Goal: Information Seeking & Learning: Learn about a topic

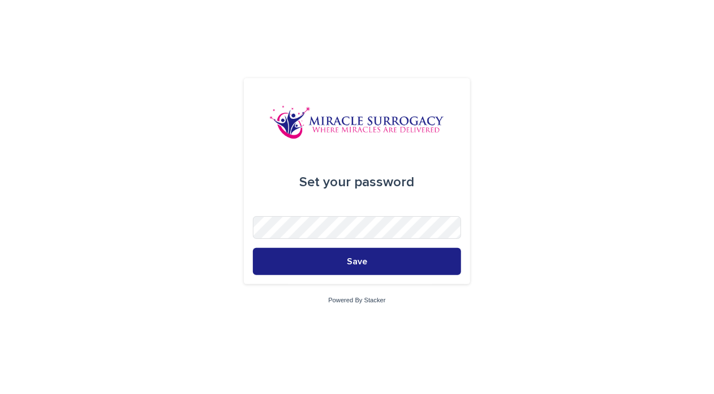
click at [508, 305] on div "Set your password Save Powered By Stacker" at bounding box center [357, 197] width 714 height 394
click at [477, 285] on div "Set your password Save Powered By Stacker" at bounding box center [357, 197] width 714 height 394
click at [461, 165] on div "Set your password Save" at bounding box center [357, 181] width 226 height 206
click at [253, 248] on button "Save" at bounding box center [357, 261] width 208 height 27
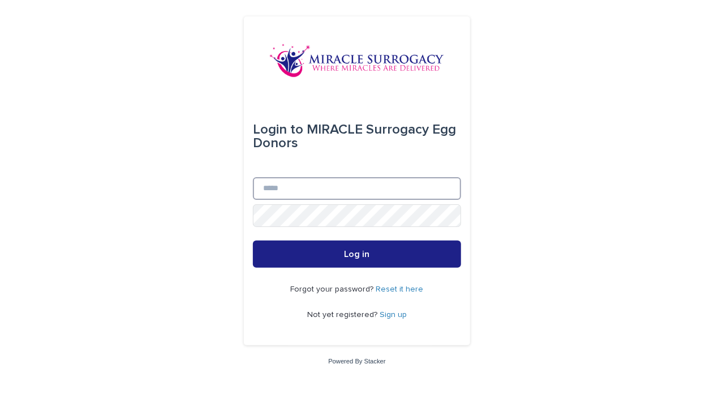
click at [346, 178] on input "Email" at bounding box center [357, 188] width 208 height 23
type input "**********"
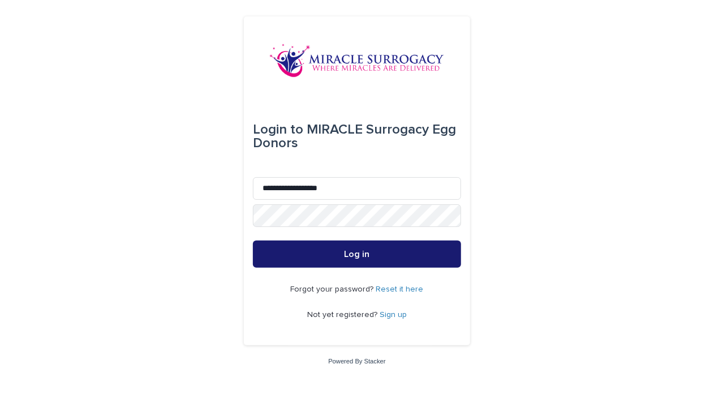
click at [412, 240] on button "Log in" at bounding box center [357, 253] width 208 height 27
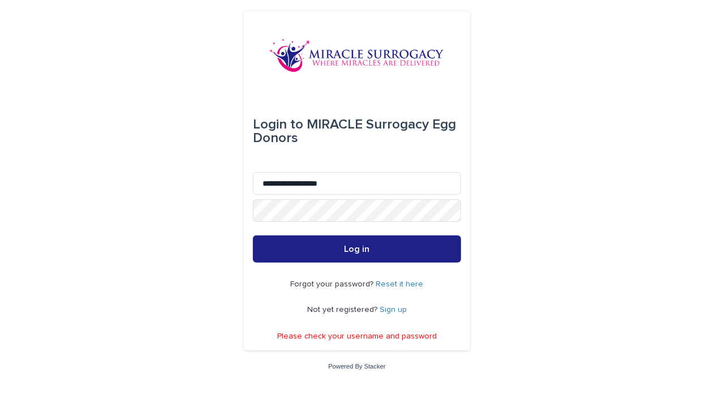
click at [392, 287] on link "Reset it here" at bounding box center [400, 284] width 48 height 8
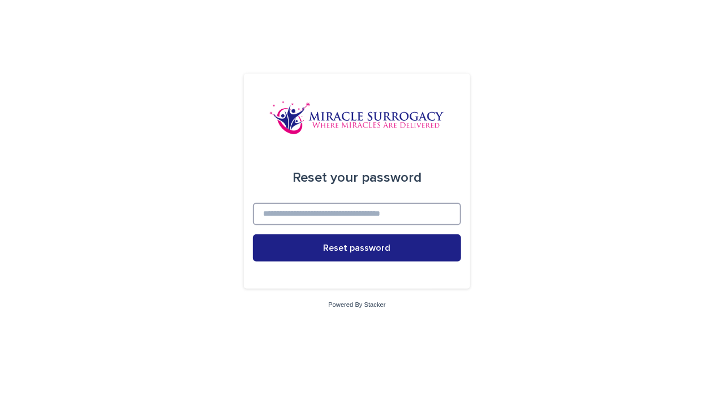
click at [375, 221] on input at bounding box center [357, 213] width 208 height 23
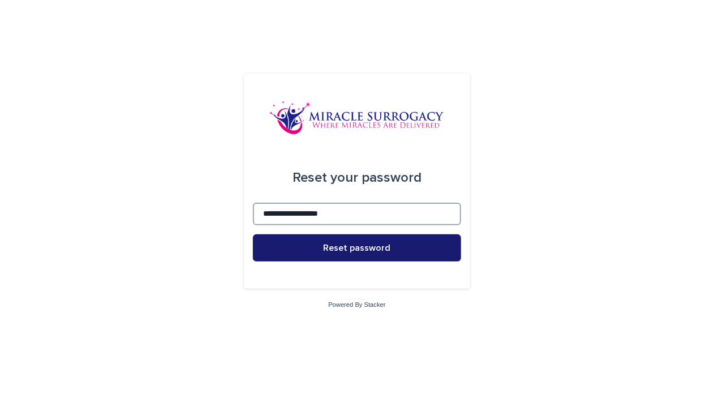
type input "**********"
click at [365, 248] on span "Reset password" at bounding box center [356, 247] width 67 height 9
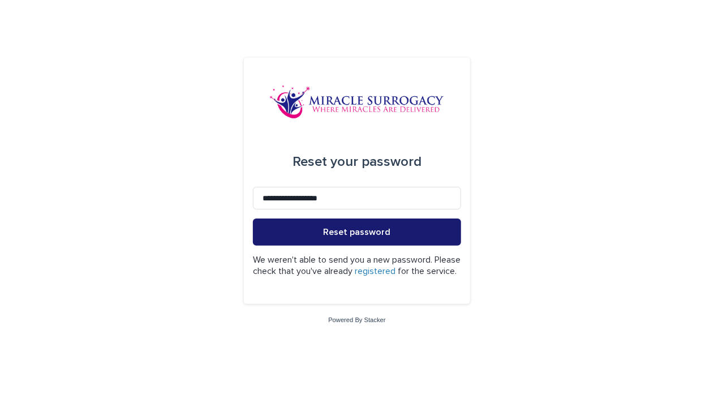
click at [365, 248] on form "**********" at bounding box center [357, 215] width 208 height 157
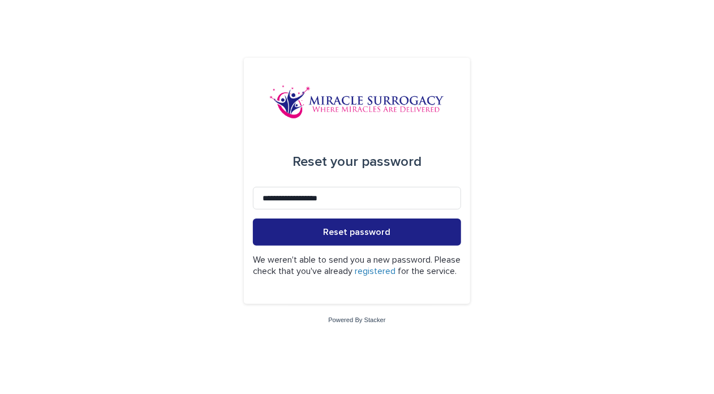
click at [101, 210] on div "**********" at bounding box center [357, 197] width 714 height 394
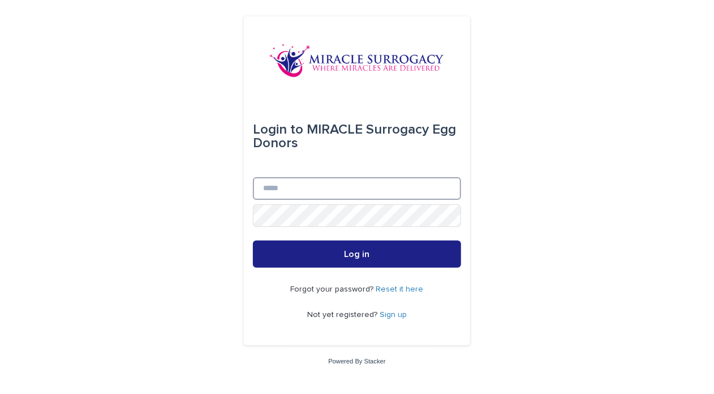
click at [285, 197] on input "Email" at bounding box center [357, 188] width 208 height 23
type input "**********"
click at [239, 214] on div "**********" at bounding box center [357, 197] width 714 height 394
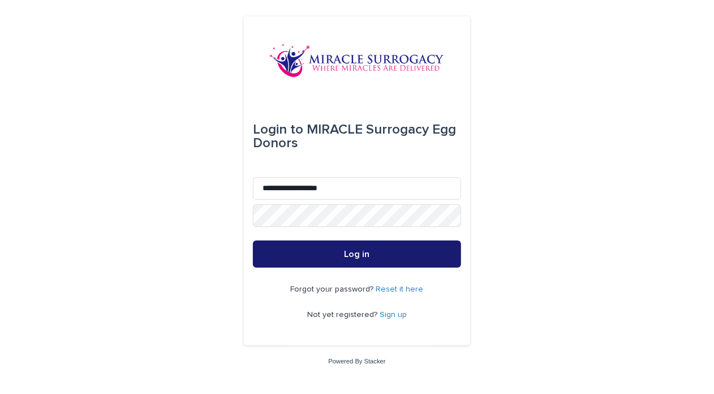
click at [291, 258] on button "Log in" at bounding box center [357, 253] width 208 height 27
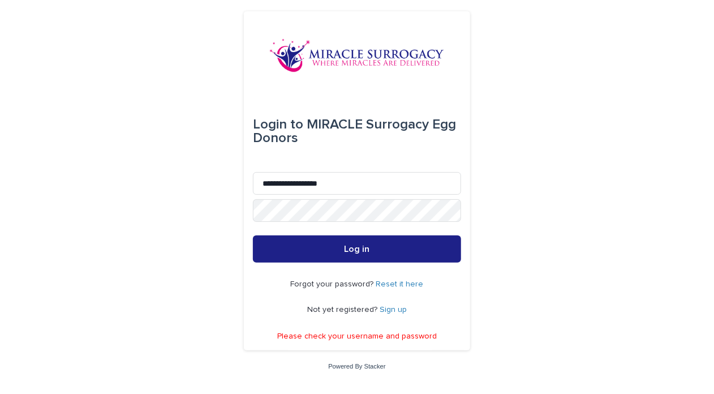
click at [404, 288] on p "Forgot your password? Reset it here" at bounding box center [357, 284] width 133 height 10
click at [402, 278] on div "Forgot your password? Reset it here Not yet registered? Sign up" at bounding box center [357, 296] width 208 height 69
click at [395, 286] on link "Reset it here" at bounding box center [400, 284] width 48 height 8
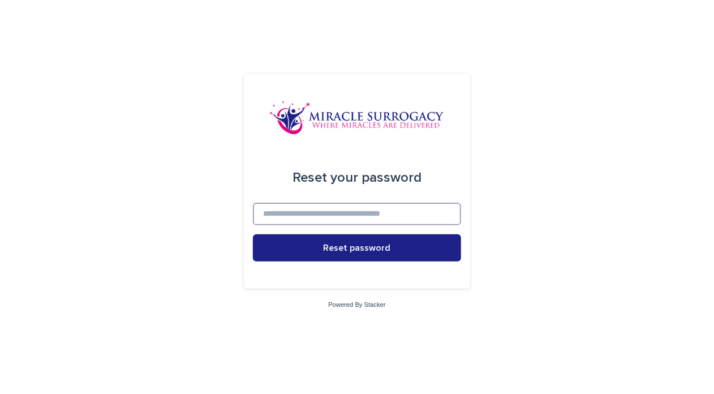
click at [351, 210] on input at bounding box center [357, 213] width 208 height 23
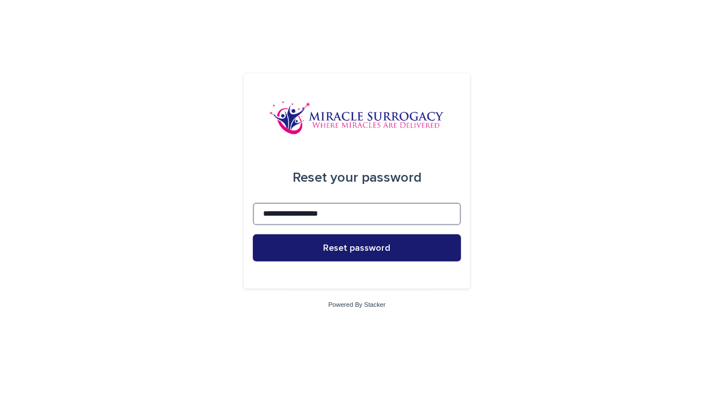
type input "**********"
click at [355, 252] on button "Reset password" at bounding box center [357, 247] width 208 height 27
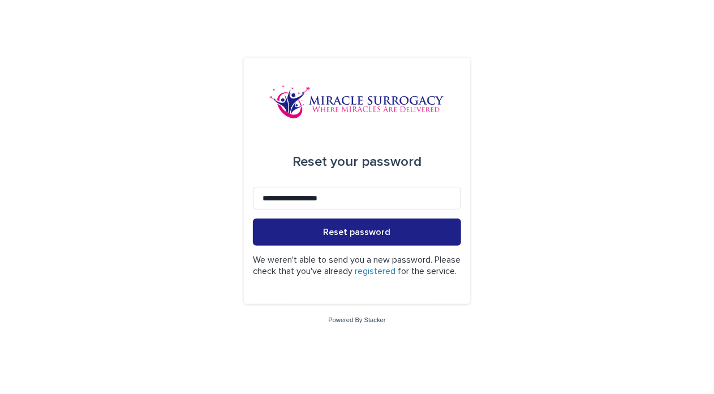
click at [395, 266] on link "registered" at bounding box center [375, 270] width 41 height 9
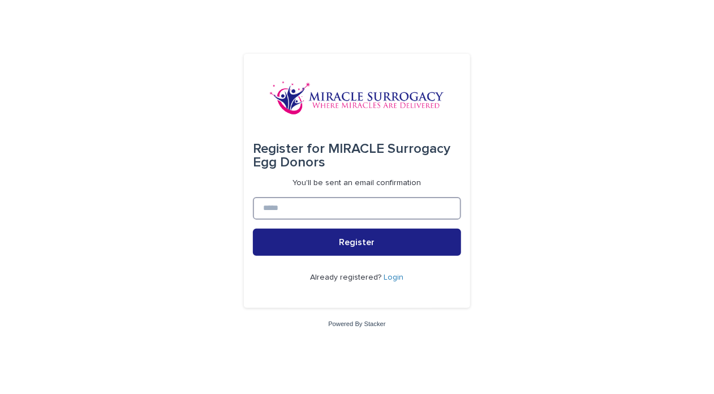
click at [364, 213] on input at bounding box center [357, 208] width 208 height 23
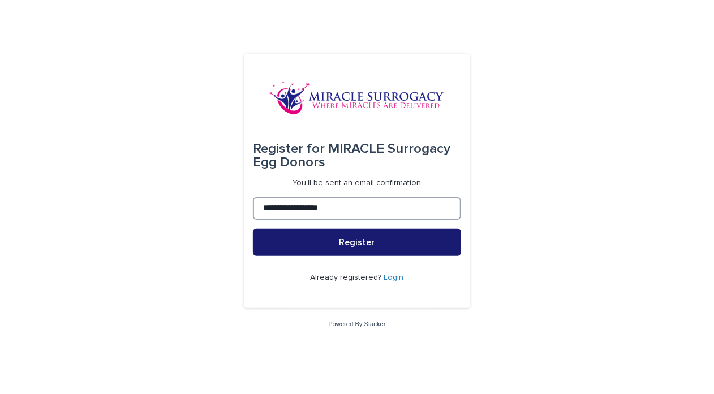
type input "**********"
click at [359, 246] on span "Register" at bounding box center [357, 242] width 36 height 9
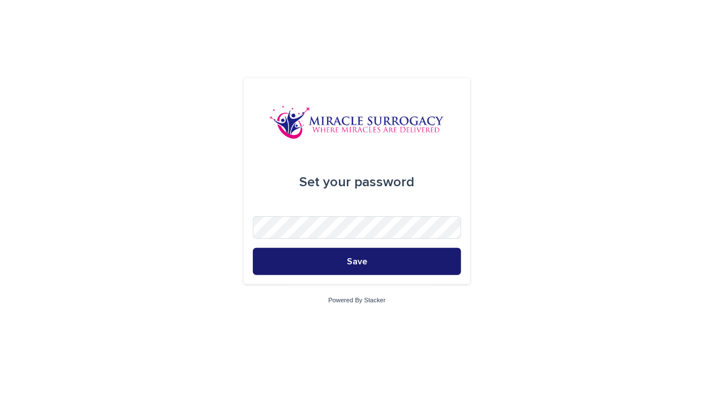
click at [418, 260] on button "Save" at bounding box center [357, 261] width 208 height 27
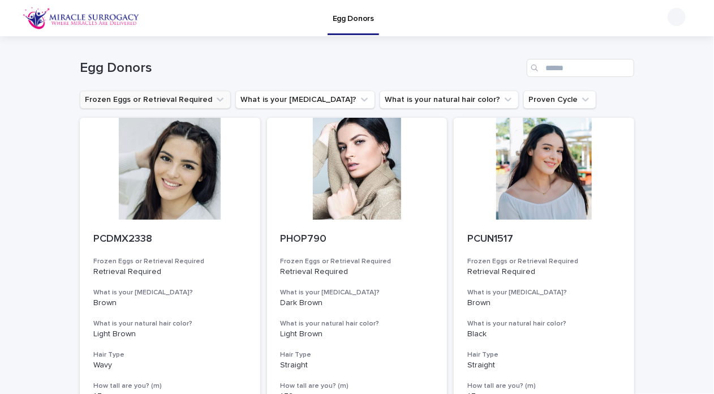
click at [207, 92] on button "Frozen Eggs or Retrieval Required" at bounding box center [155, 99] width 151 height 18
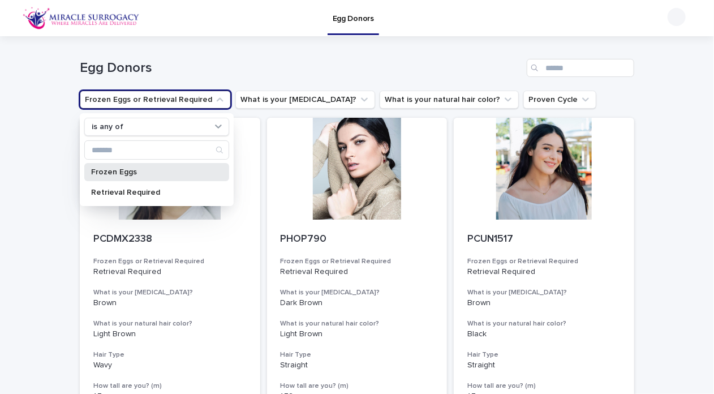
click at [140, 175] on div "Frozen Eggs" at bounding box center [156, 172] width 145 height 18
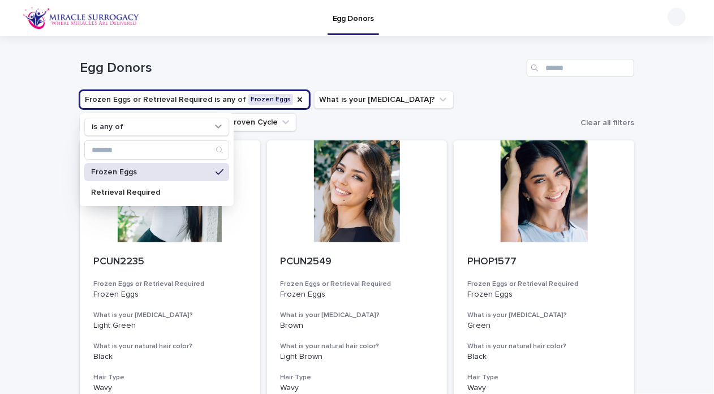
click at [310, 57] on div "Egg Donors" at bounding box center [357, 63] width 554 height 54
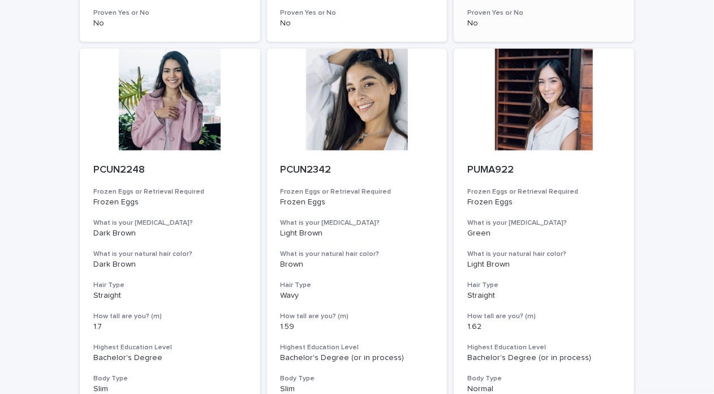
scroll to position [487, 0]
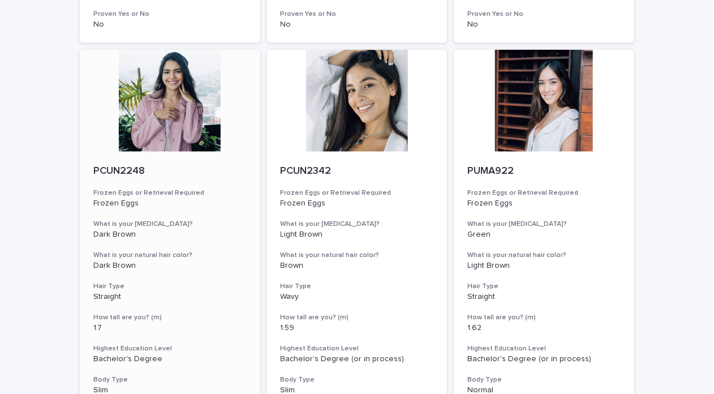
click at [175, 118] on div at bounding box center [170, 101] width 180 height 102
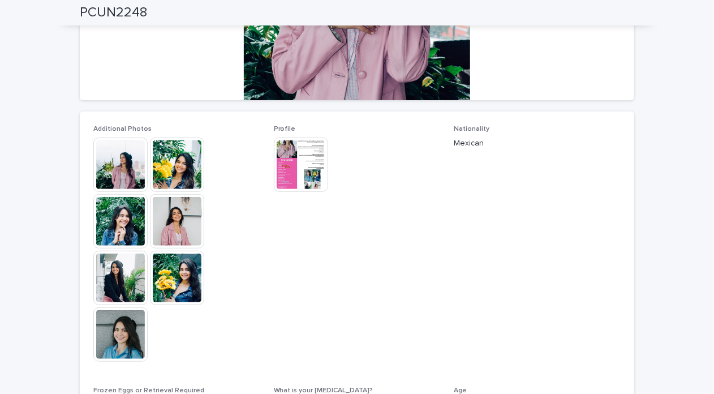
scroll to position [233, 0]
click at [118, 273] on img at bounding box center [120, 277] width 54 height 54
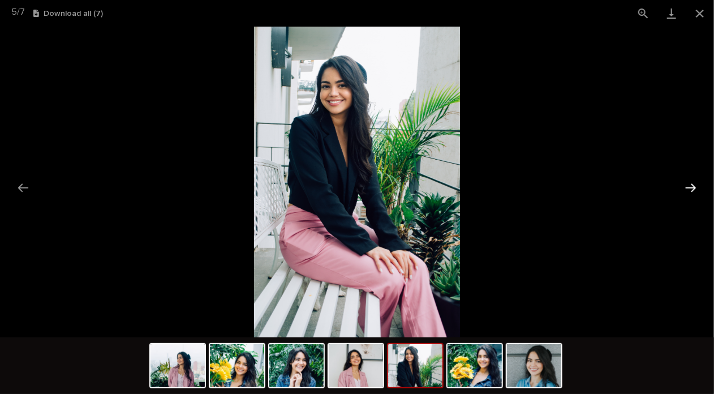
click at [692, 185] on button "Next slide" at bounding box center [691, 187] width 24 height 22
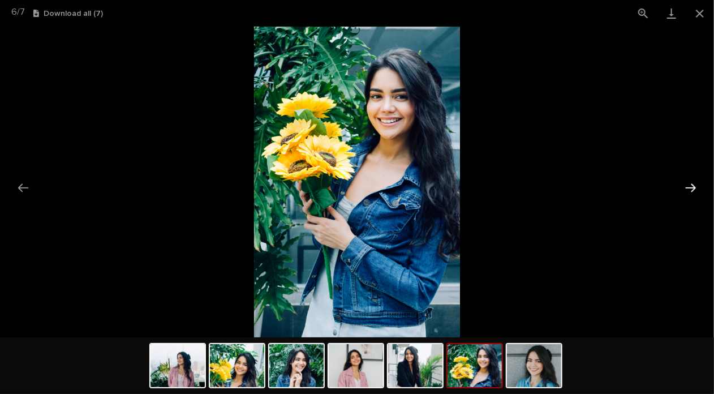
click at [692, 185] on button "Next slide" at bounding box center [691, 187] width 24 height 22
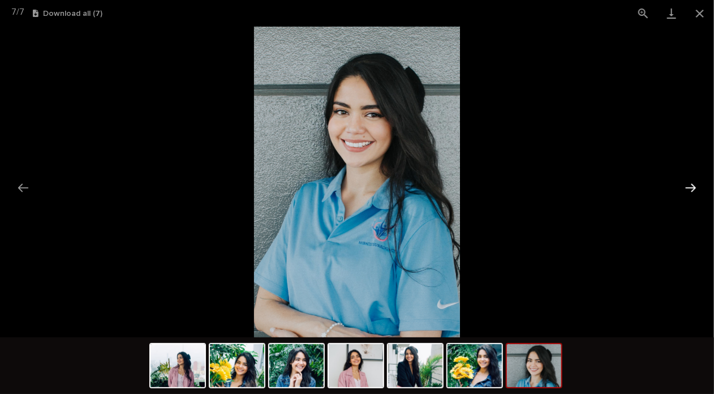
click at [692, 185] on button "Next slide" at bounding box center [691, 187] width 24 height 22
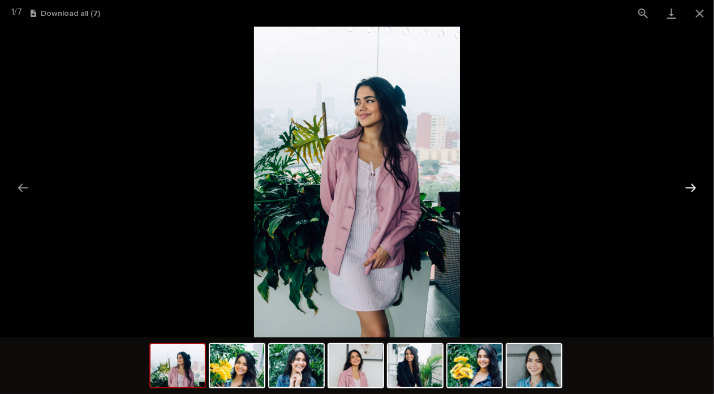
click at [692, 185] on button "Next slide" at bounding box center [691, 187] width 24 height 22
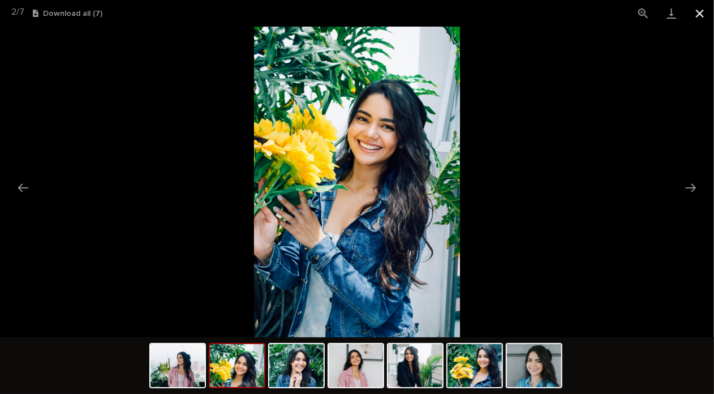
click at [698, 14] on button "Close gallery" at bounding box center [699, 13] width 28 height 27
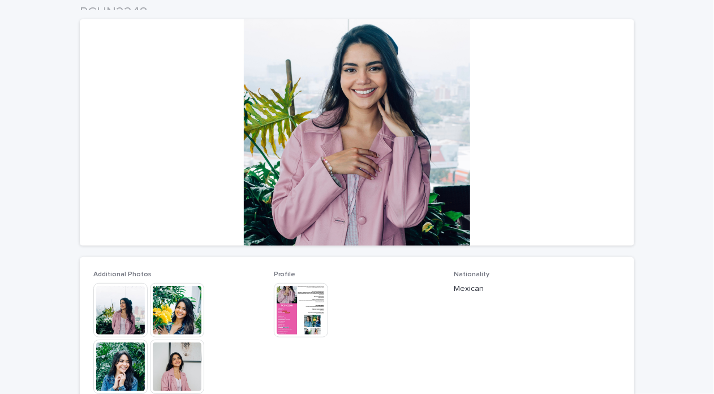
scroll to position [86, 0]
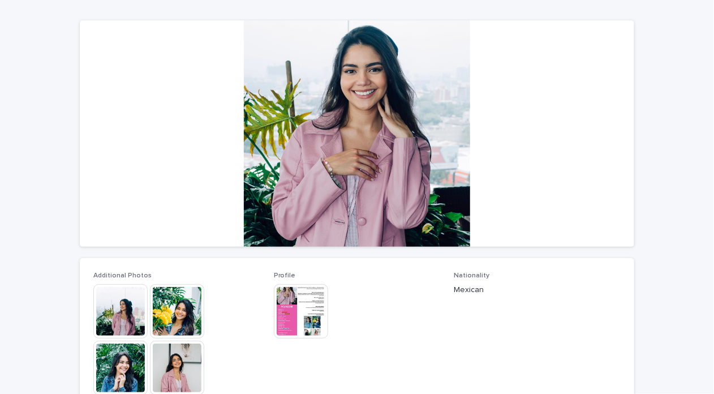
click at [305, 307] on img at bounding box center [301, 311] width 54 height 54
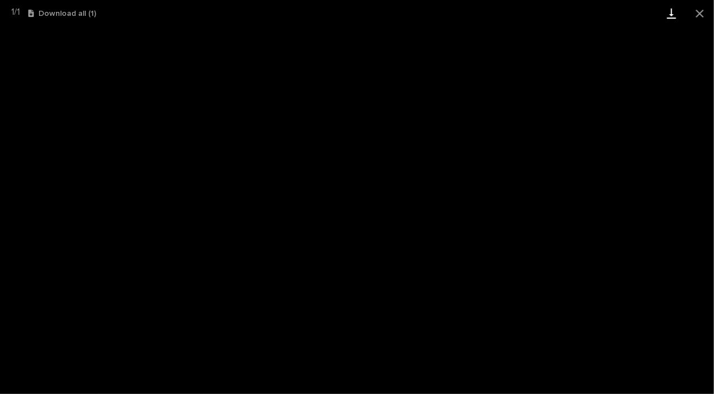
click at [667, 14] on link "Download" at bounding box center [671, 13] width 28 height 27
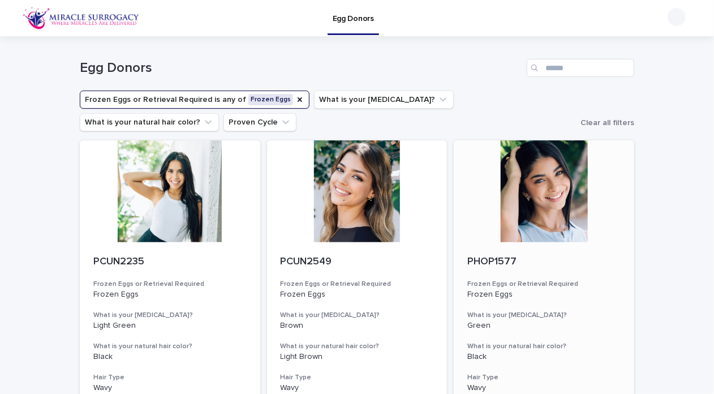
click at [515, 187] on div at bounding box center [544, 191] width 180 height 102
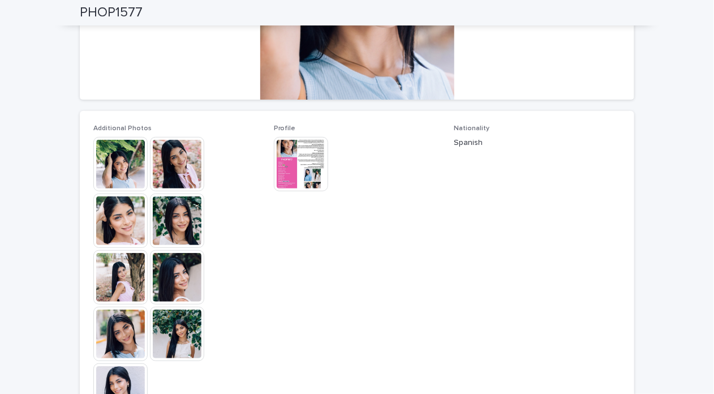
scroll to position [239, 0]
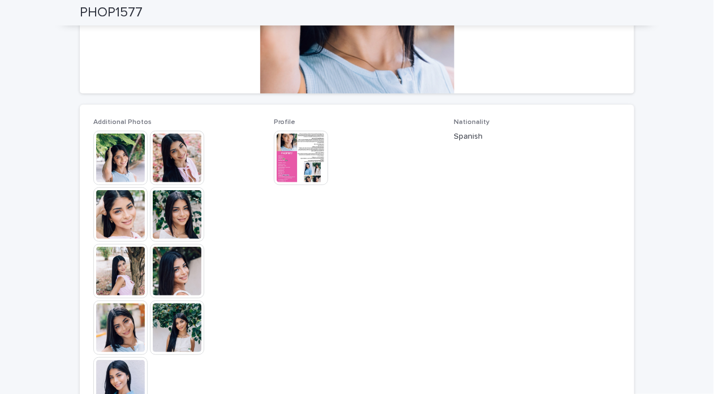
click at [97, 269] on img at bounding box center [120, 271] width 54 height 54
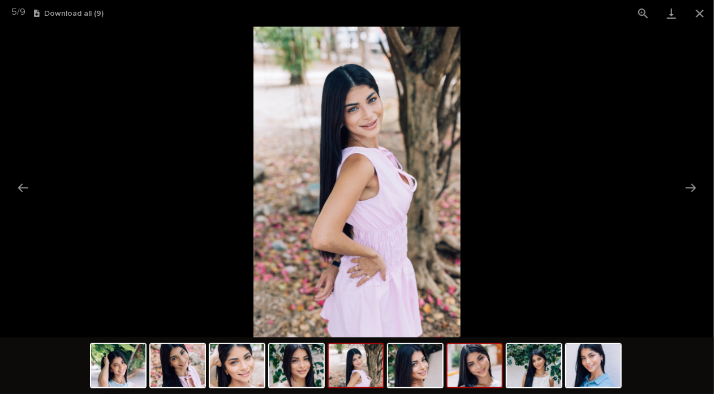
click at [491, 368] on img at bounding box center [474, 365] width 54 height 43
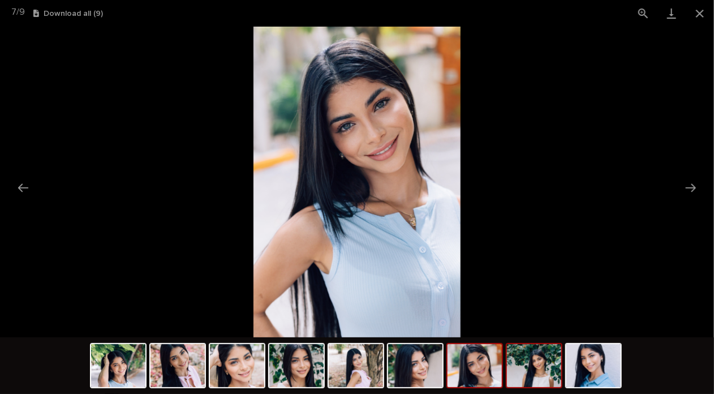
click at [539, 361] on img at bounding box center [534, 365] width 54 height 43
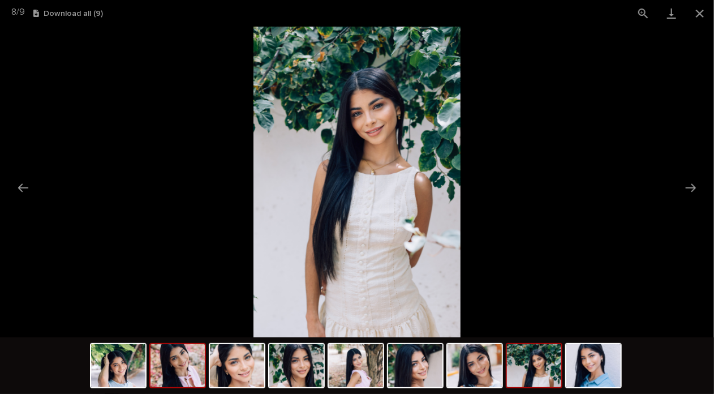
click at [185, 372] on img at bounding box center [177, 365] width 54 height 43
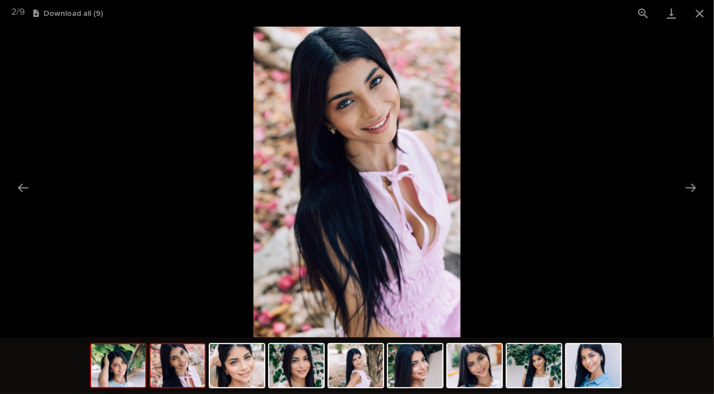
click at [131, 365] on img at bounding box center [118, 365] width 54 height 43
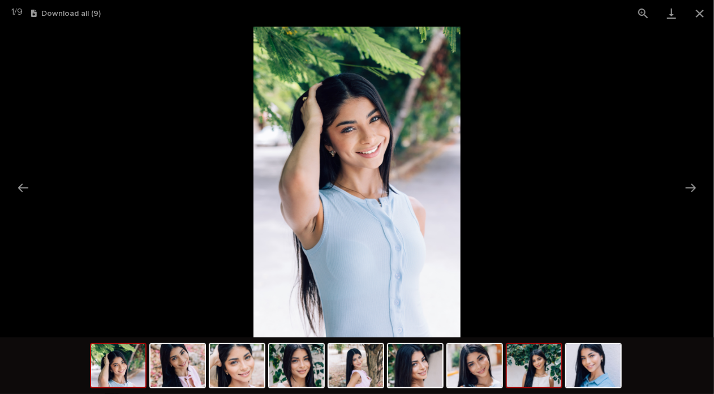
click at [547, 374] on img at bounding box center [534, 365] width 54 height 43
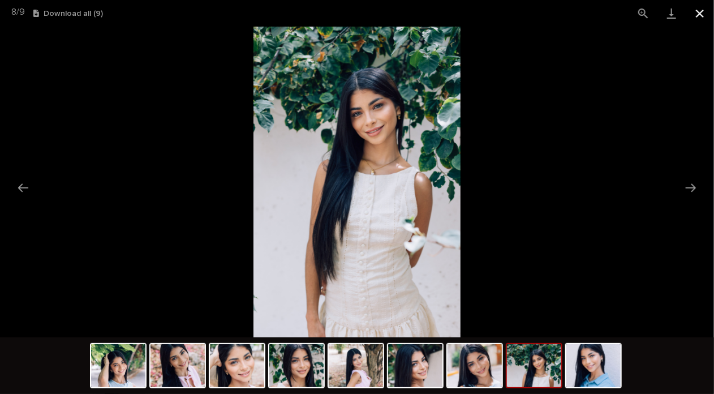
click at [697, 13] on button "Close gallery" at bounding box center [699, 13] width 28 height 27
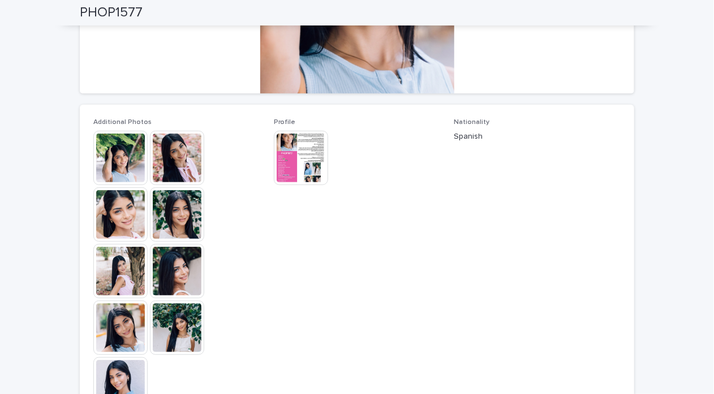
click at [292, 163] on img at bounding box center [301, 158] width 54 height 54
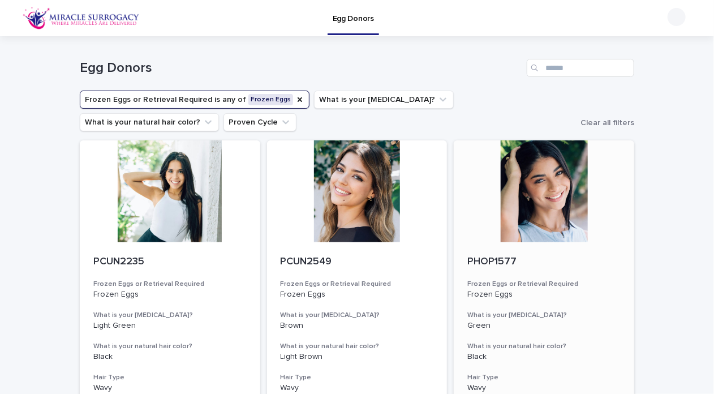
click at [552, 162] on div at bounding box center [544, 191] width 180 height 102
click at [174, 204] on div at bounding box center [170, 191] width 180 height 102
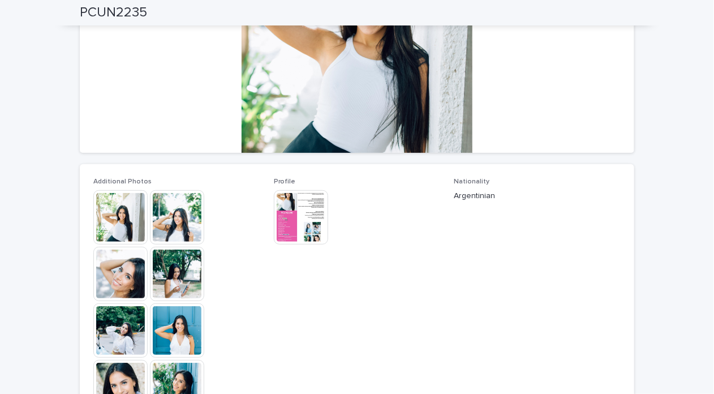
scroll to position [179, 0]
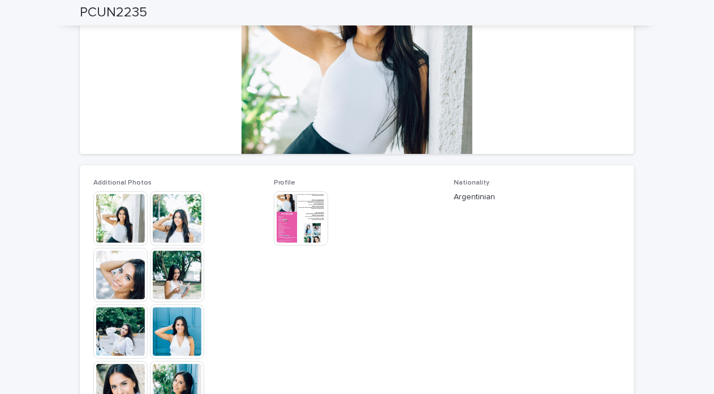
click at [119, 336] on img at bounding box center [120, 331] width 54 height 54
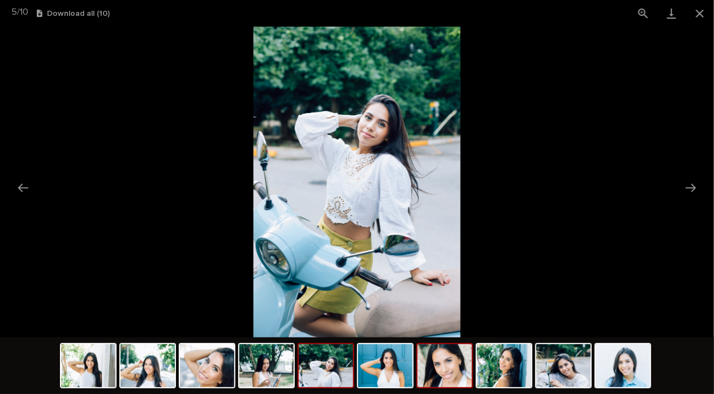
click at [463, 364] on img at bounding box center [444, 365] width 54 height 43
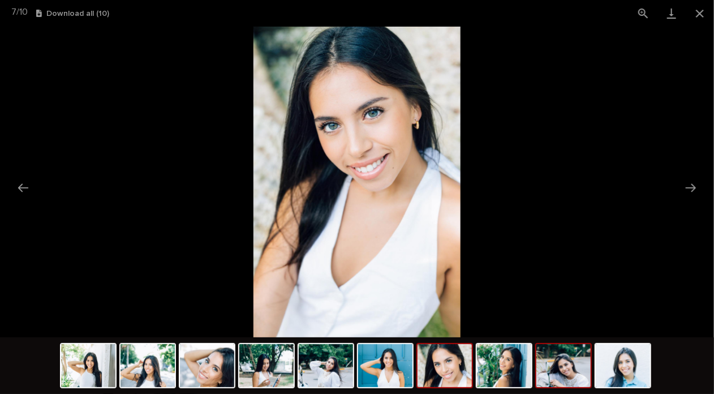
click at [570, 357] on img at bounding box center [563, 365] width 54 height 43
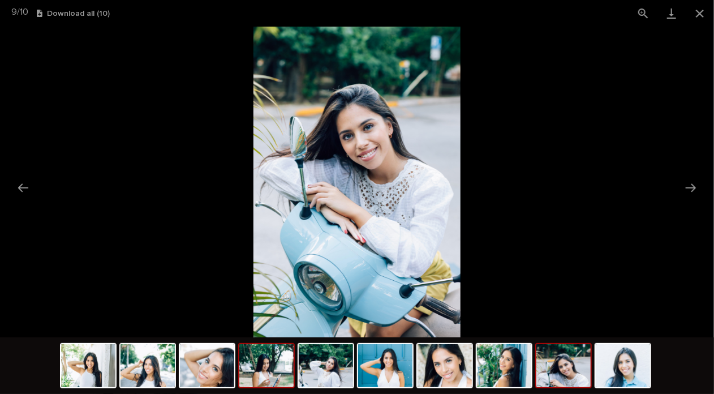
click at [262, 364] on img at bounding box center [266, 365] width 54 height 43
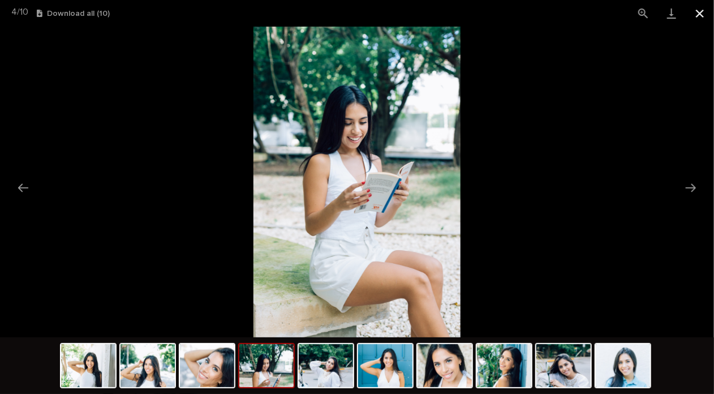
click at [695, 8] on button "Close gallery" at bounding box center [699, 13] width 28 height 27
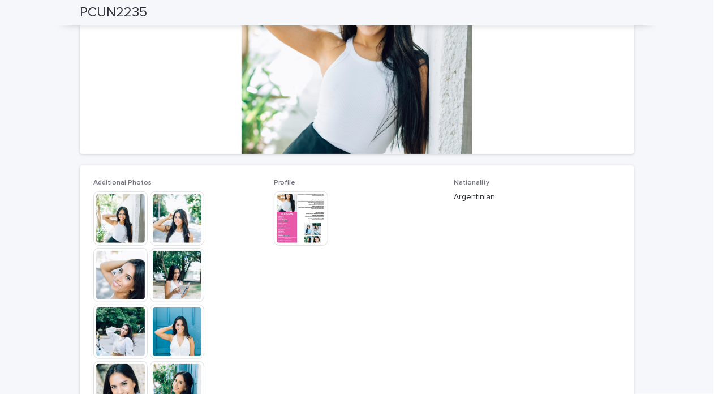
click at [288, 219] on img at bounding box center [301, 218] width 54 height 54
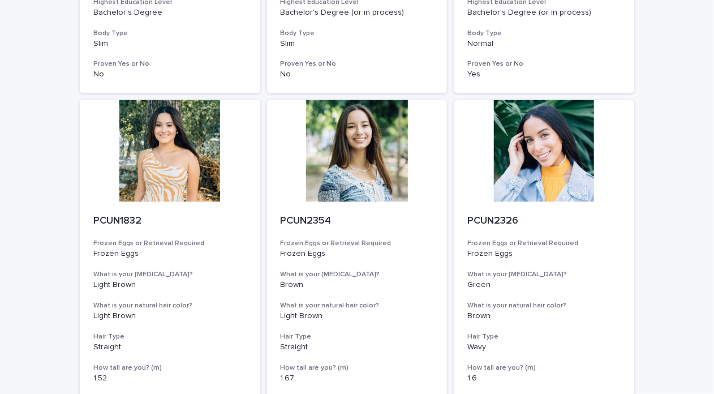
scroll to position [835, 0]
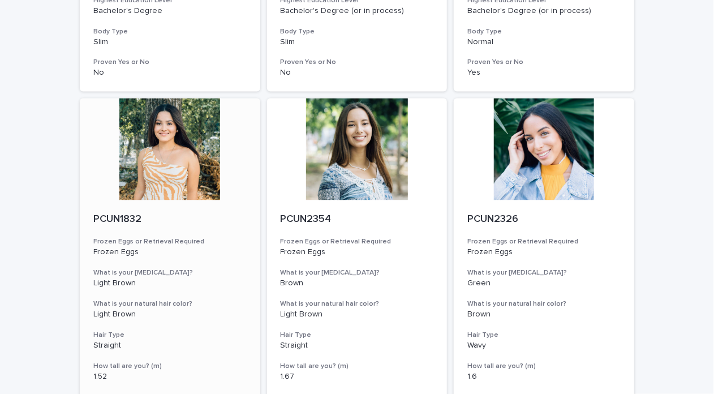
click at [181, 132] on div at bounding box center [170, 149] width 180 height 102
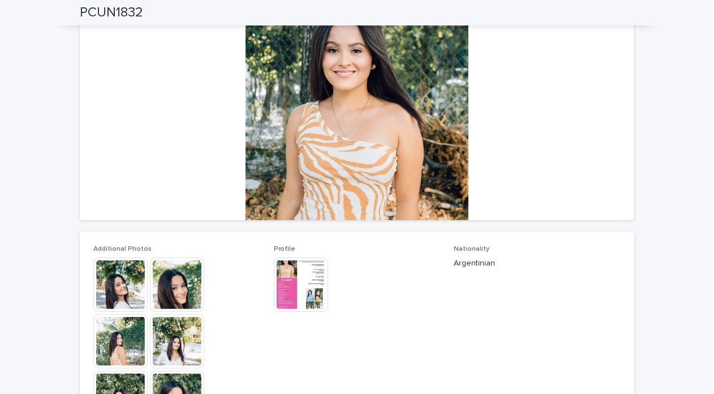
scroll to position [111, 0]
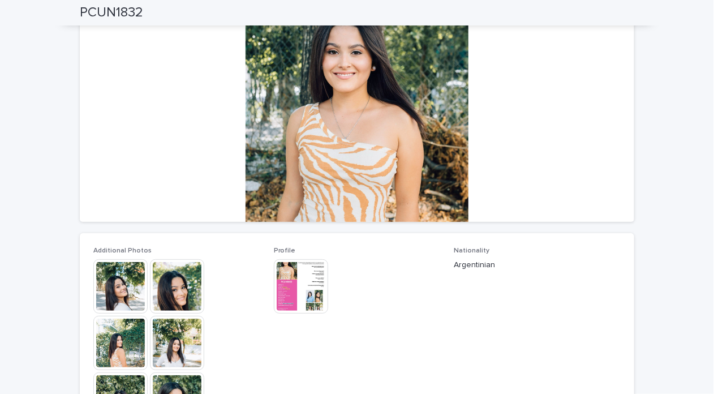
click at [110, 352] on img at bounding box center [120, 343] width 54 height 54
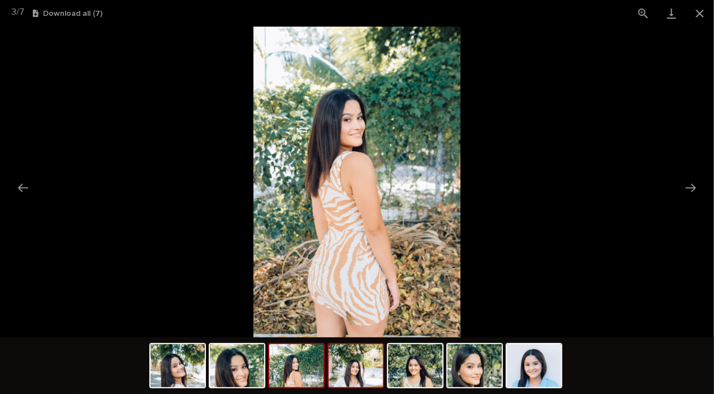
click at [348, 367] on img at bounding box center [356, 365] width 54 height 43
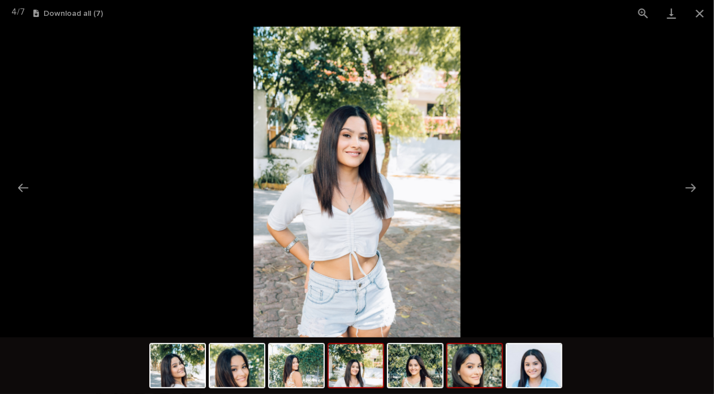
click at [466, 369] on img at bounding box center [474, 365] width 54 height 43
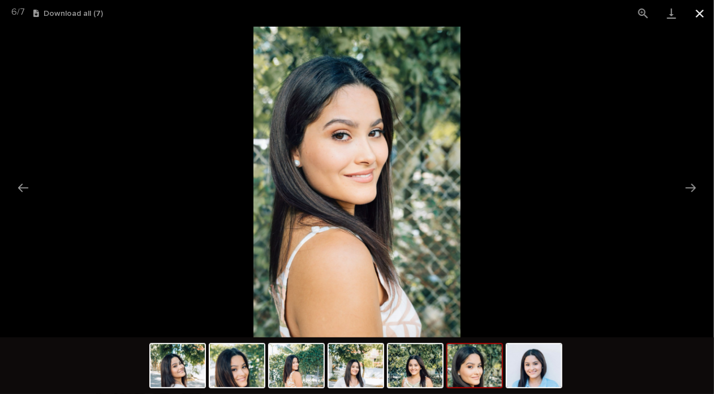
click at [699, 11] on button "Close gallery" at bounding box center [699, 13] width 28 height 27
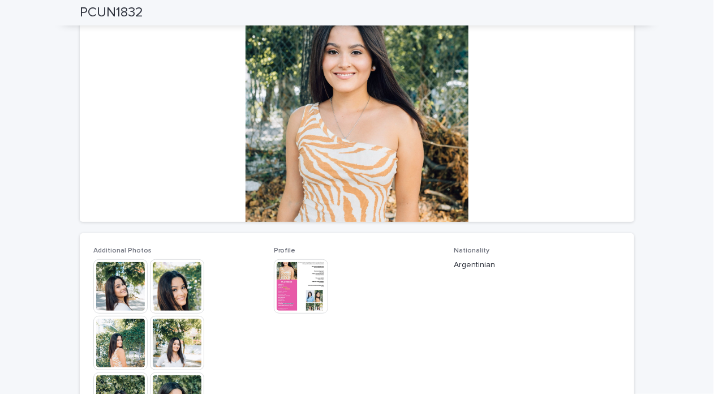
click at [299, 296] on img at bounding box center [301, 286] width 54 height 54
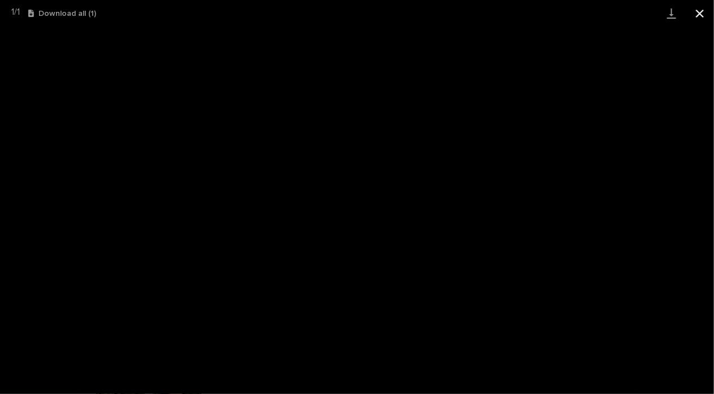
click at [700, 18] on button "Close gallery" at bounding box center [699, 13] width 28 height 27
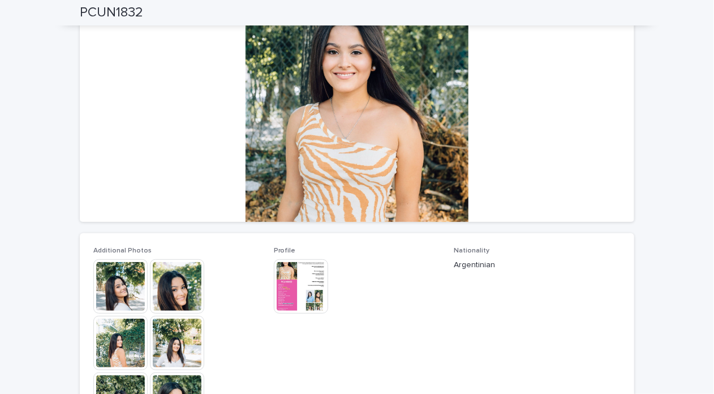
click at [290, 308] on img at bounding box center [301, 286] width 54 height 54
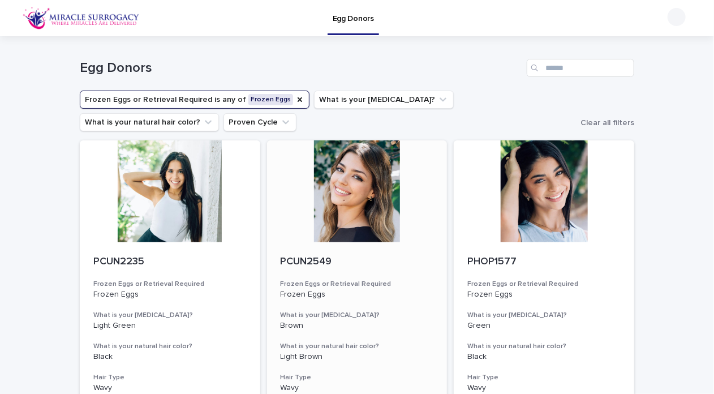
click at [361, 211] on div at bounding box center [357, 191] width 180 height 102
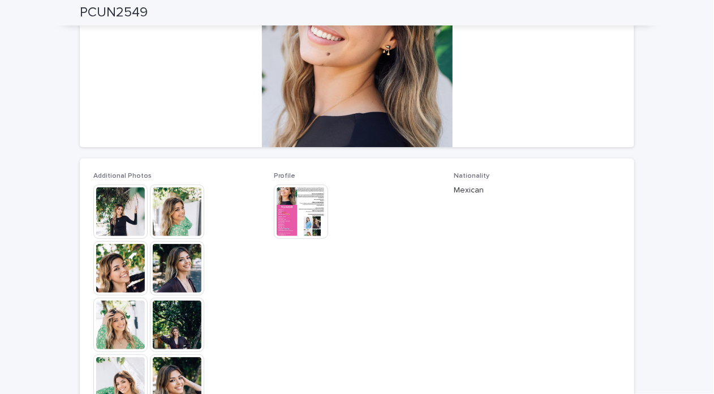
scroll to position [167, 0]
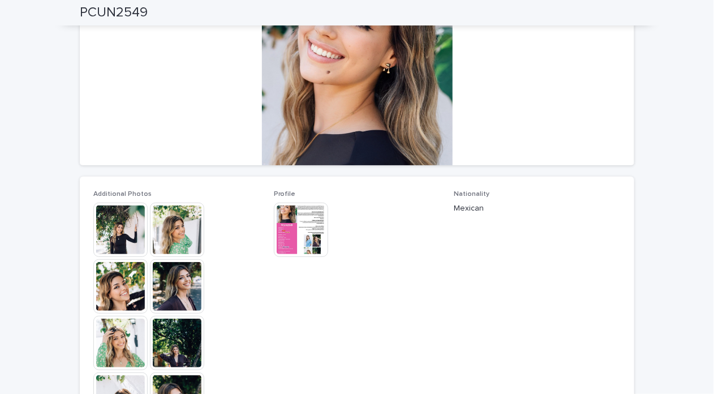
click at [99, 231] on img at bounding box center [120, 229] width 54 height 54
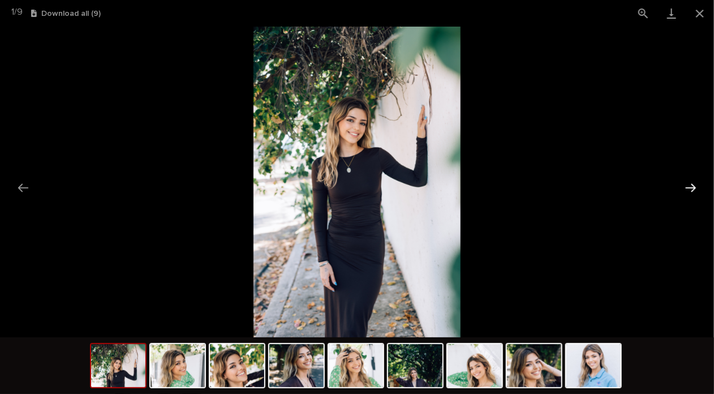
click at [688, 184] on button "Next slide" at bounding box center [691, 187] width 24 height 22
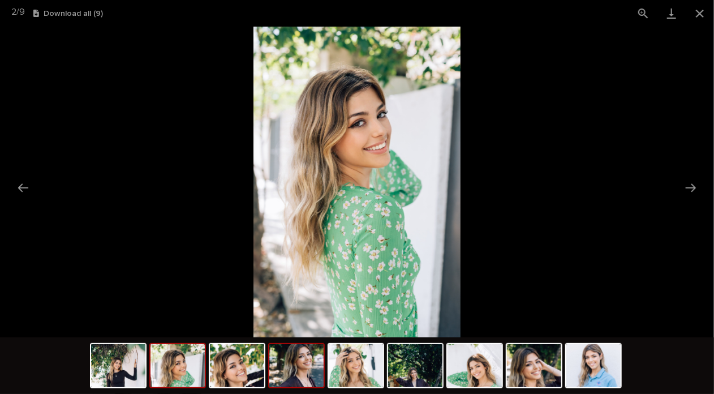
click at [310, 375] on img at bounding box center [296, 365] width 54 height 43
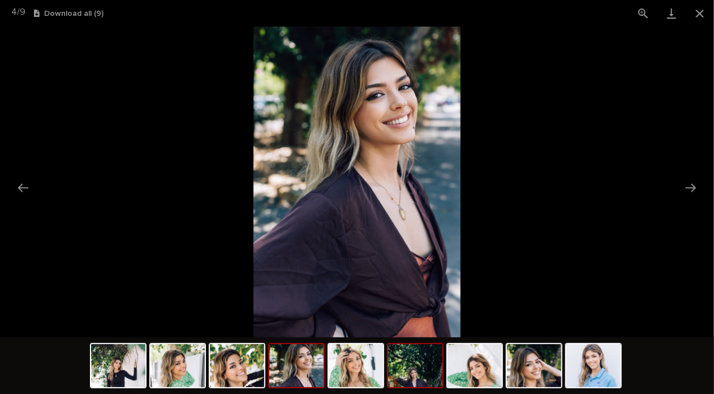
click at [420, 366] on img at bounding box center [415, 365] width 54 height 43
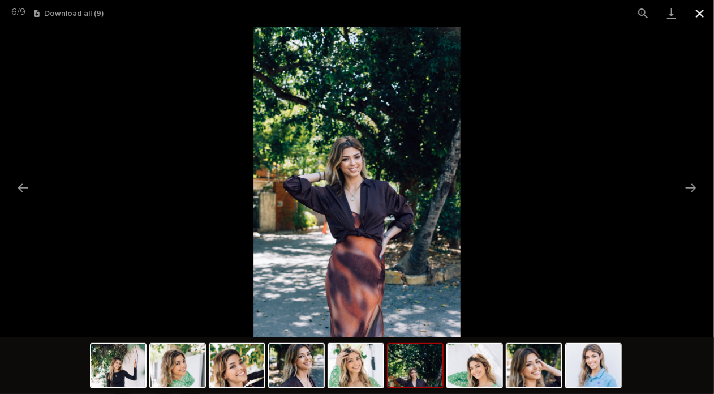
click at [697, 15] on button "Close gallery" at bounding box center [699, 13] width 28 height 27
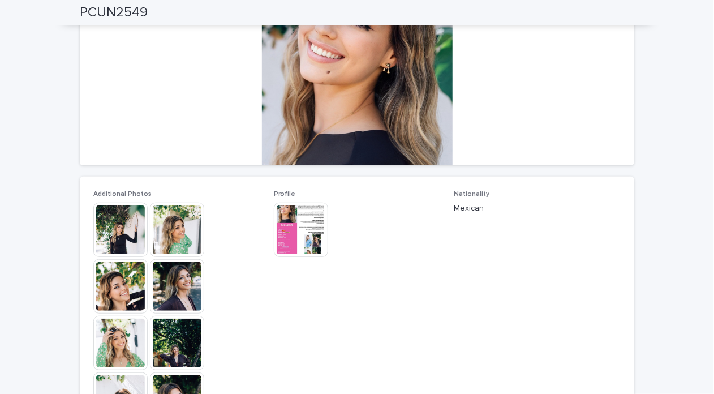
click at [291, 247] on img at bounding box center [301, 229] width 54 height 54
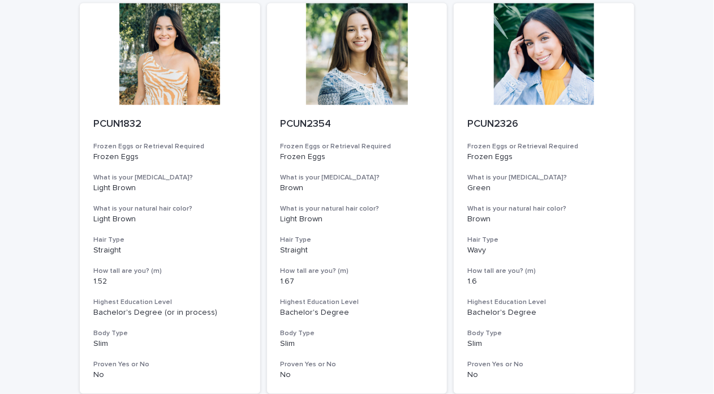
scroll to position [943, 0]
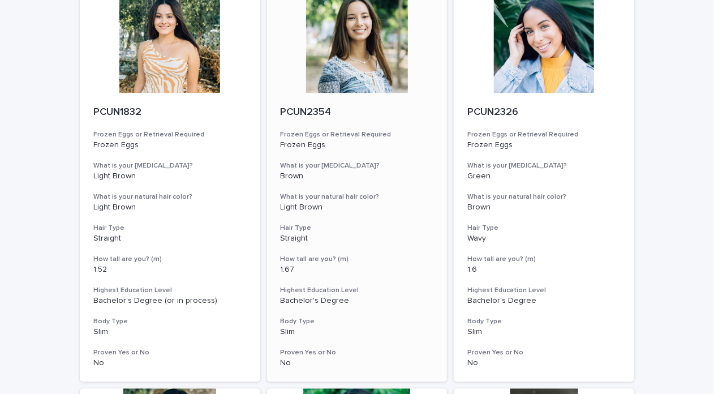
click at [334, 70] on div at bounding box center [357, 42] width 180 height 102
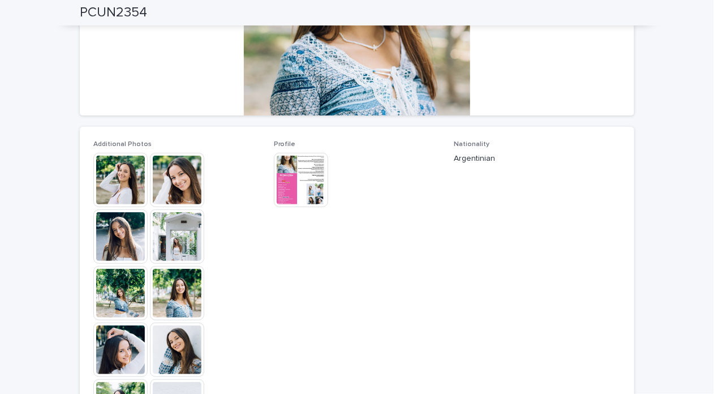
scroll to position [213, 0]
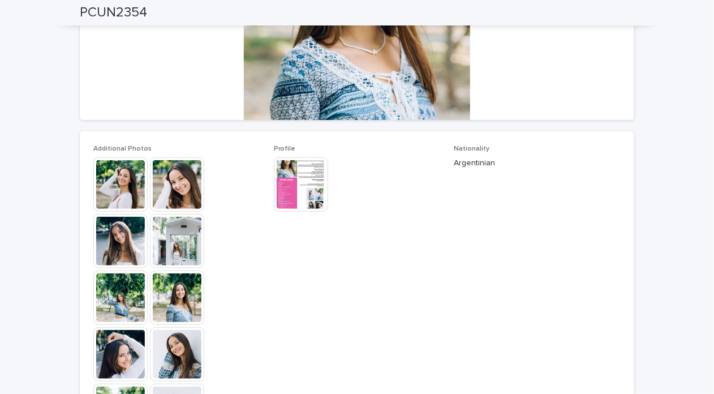
click at [127, 241] on img at bounding box center [120, 241] width 54 height 54
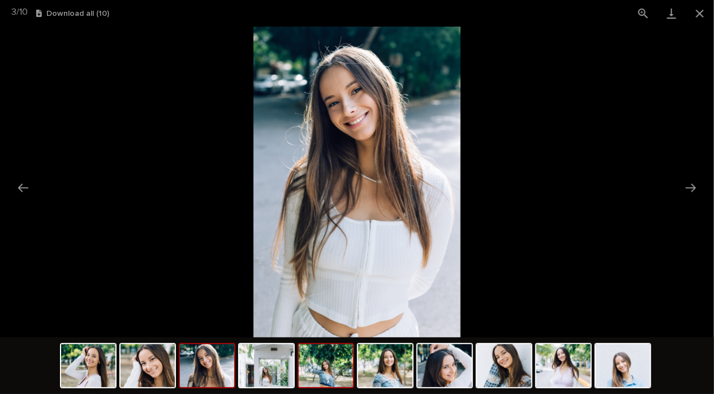
click at [320, 379] on img at bounding box center [326, 365] width 54 height 43
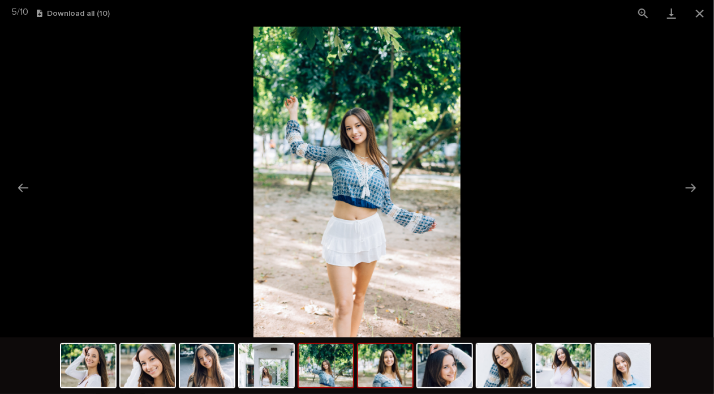
click at [369, 372] on img at bounding box center [385, 365] width 54 height 43
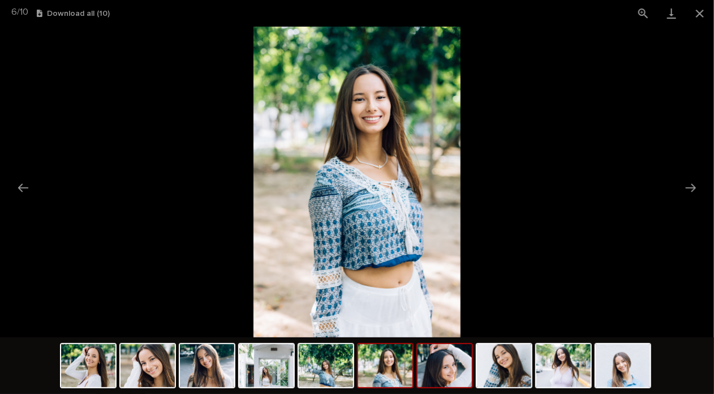
click at [454, 367] on img at bounding box center [444, 365] width 54 height 43
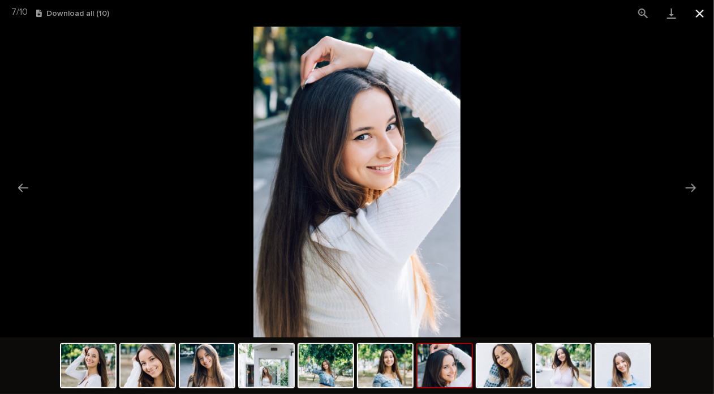
click at [694, 11] on button "Close gallery" at bounding box center [699, 13] width 28 height 27
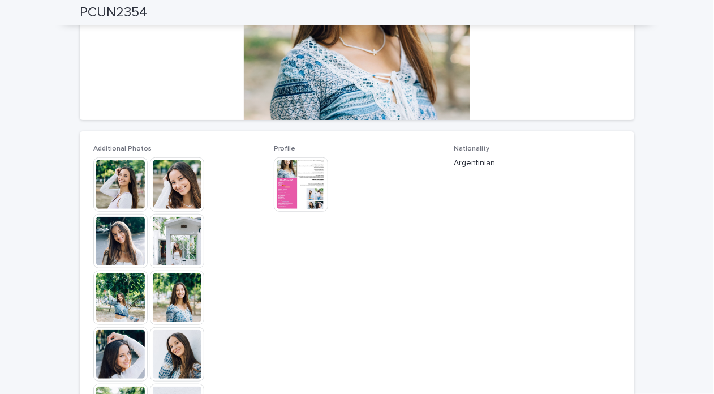
click at [283, 183] on img at bounding box center [301, 184] width 54 height 54
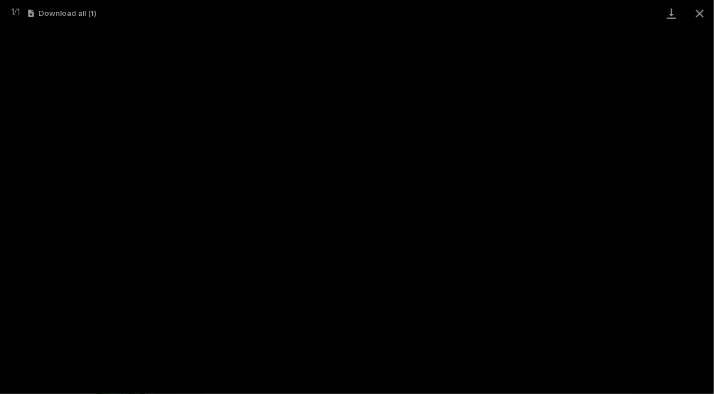
click at [409, 8] on div "1 / 1 Download all ( 1 )" at bounding box center [357, 13] width 714 height 27
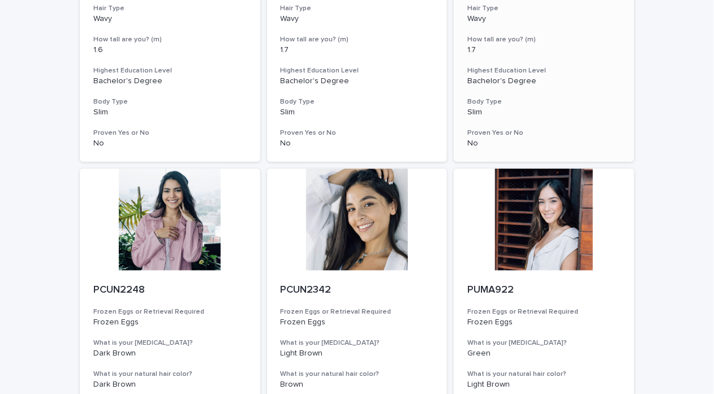
scroll to position [369, 0]
click at [534, 241] on div at bounding box center [544, 220] width 180 height 102
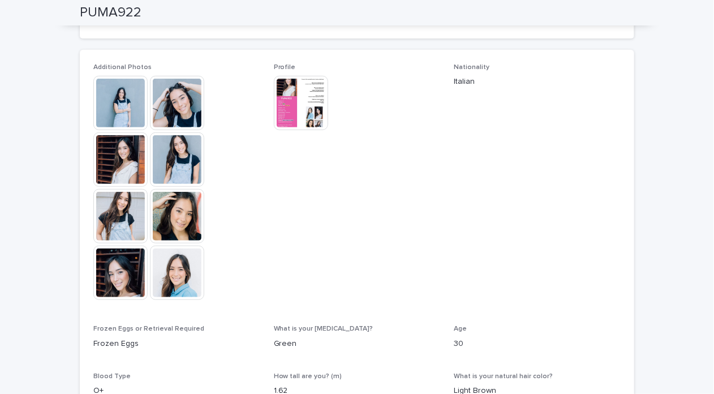
scroll to position [292, 0]
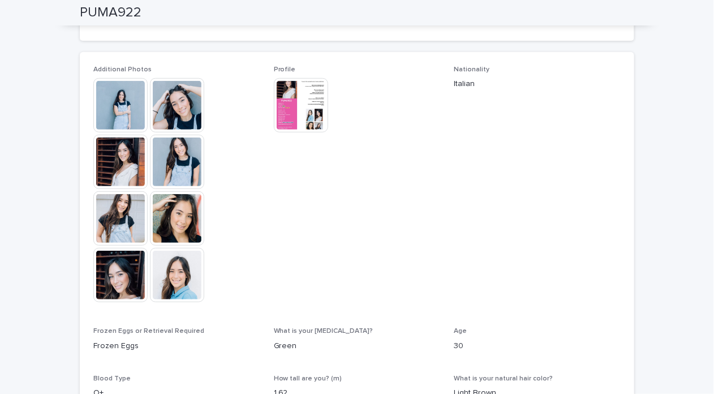
click at [168, 169] on img at bounding box center [177, 162] width 54 height 54
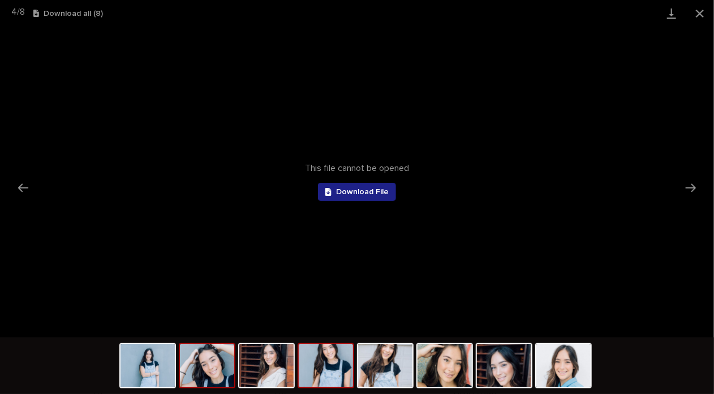
click at [202, 366] on img at bounding box center [207, 365] width 54 height 43
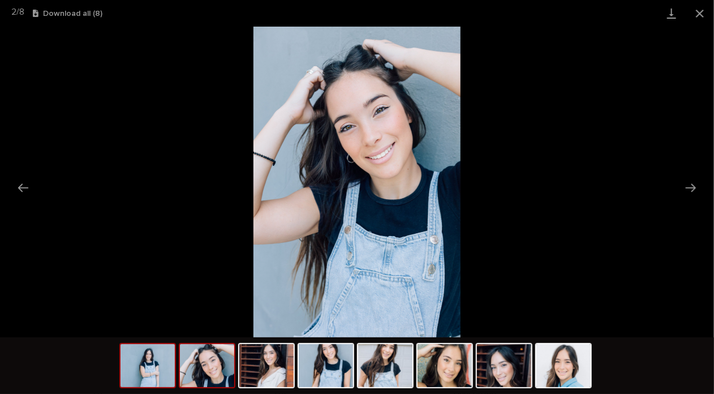
click at [154, 378] on img at bounding box center [147, 365] width 54 height 43
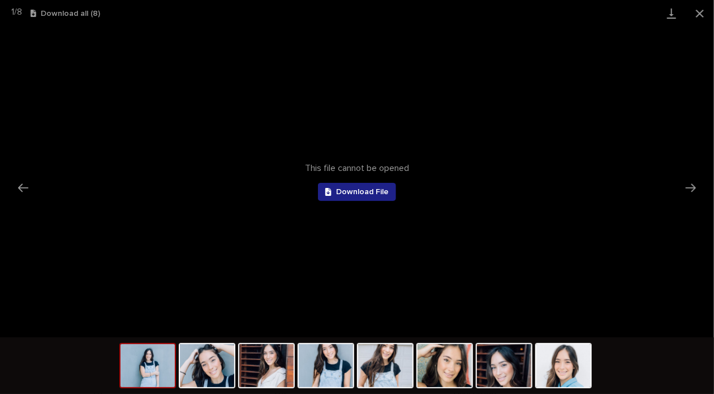
click at [145, 383] on img at bounding box center [147, 365] width 54 height 43
click at [148, 375] on img at bounding box center [147, 365] width 54 height 43
click at [267, 361] on img at bounding box center [266, 365] width 54 height 43
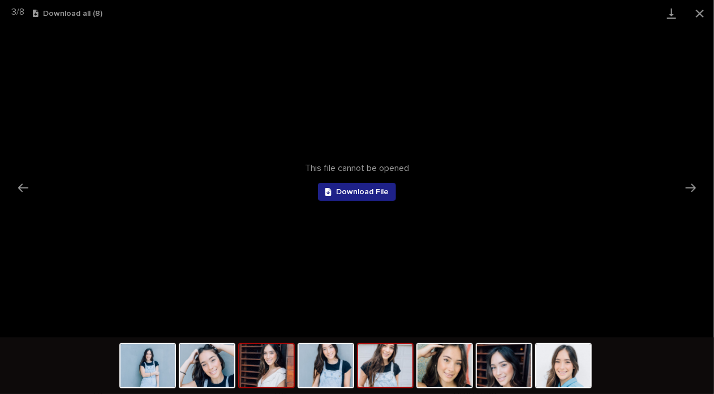
click at [394, 362] on img at bounding box center [385, 365] width 54 height 43
click at [459, 363] on img at bounding box center [444, 365] width 54 height 43
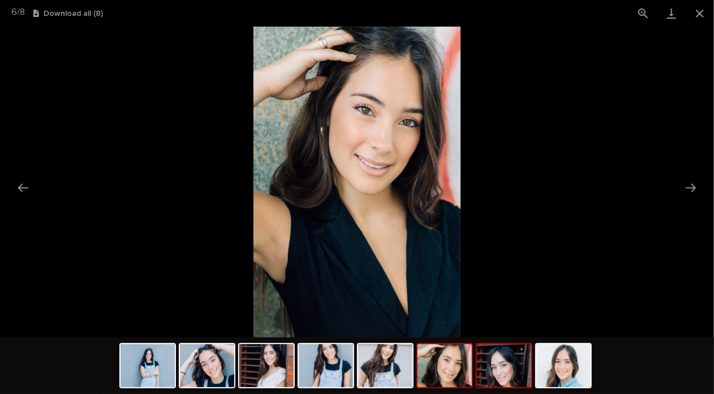
click at [504, 359] on img at bounding box center [504, 365] width 54 height 43
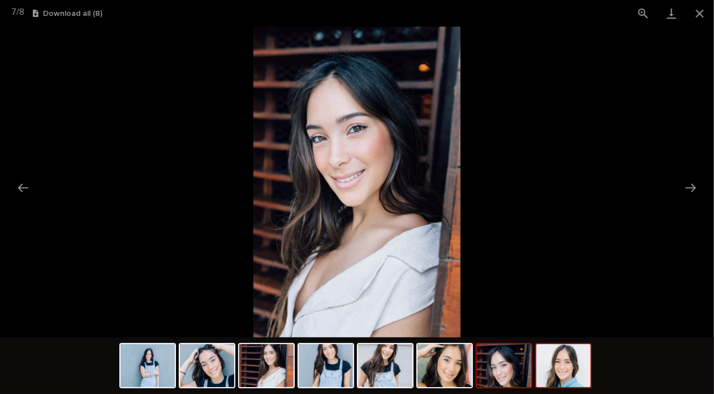
click at [559, 369] on img at bounding box center [563, 365] width 54 height 43
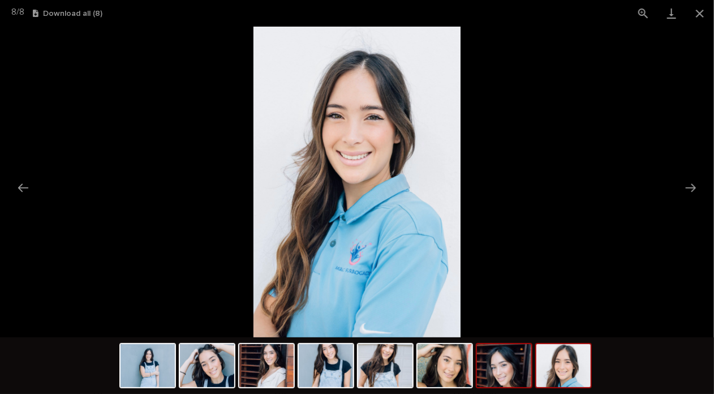
click at [499, 366] on img at bounding box center [504, 365] width 54 height 43
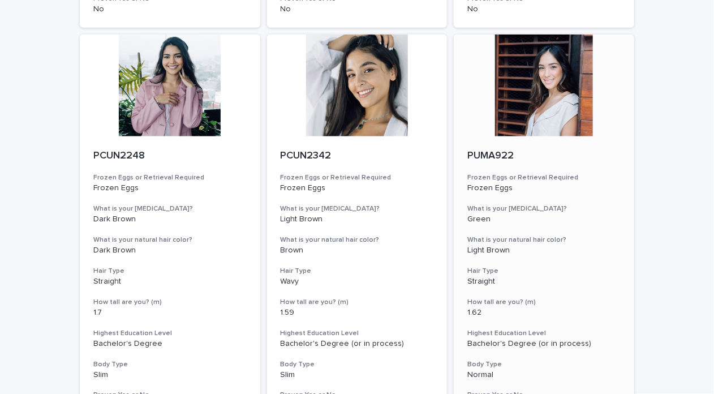
scroll to position [503, 0]
click at [532, 103] on div at bounding box center [544, 85] width 180 height 102
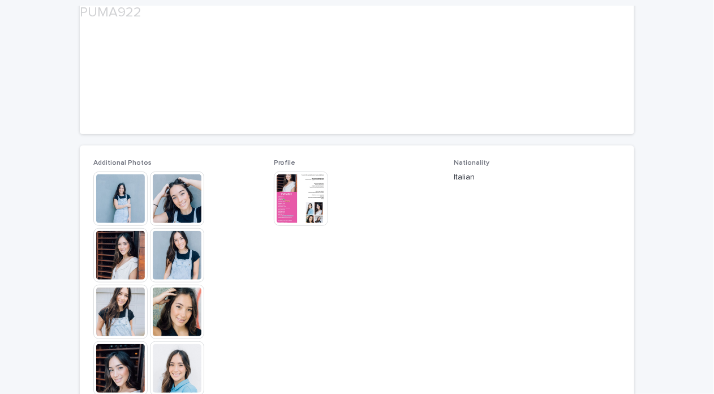
scroll to position [201, 0]
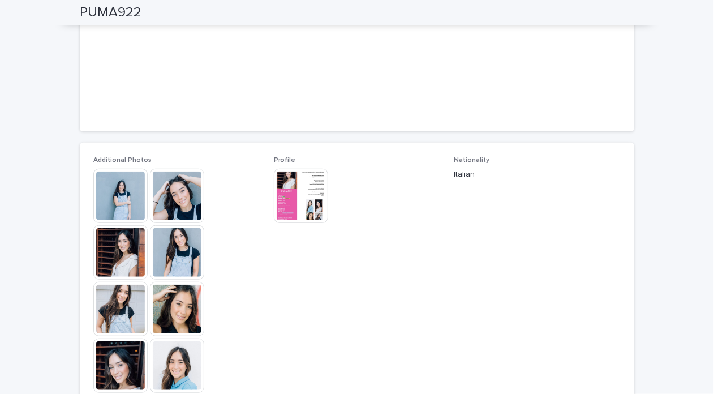
click at [280, 179] on img at bounding box center [301, 196] width 54 height 54
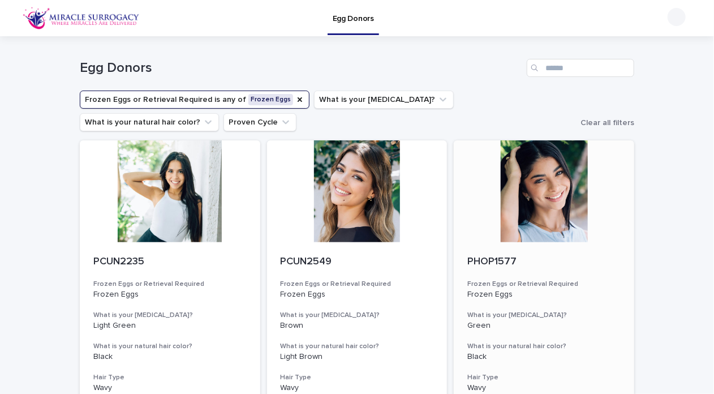
click at [615, 292] on p "Frozen Eggs" at bounding box center [543, 295] width 153 height 10
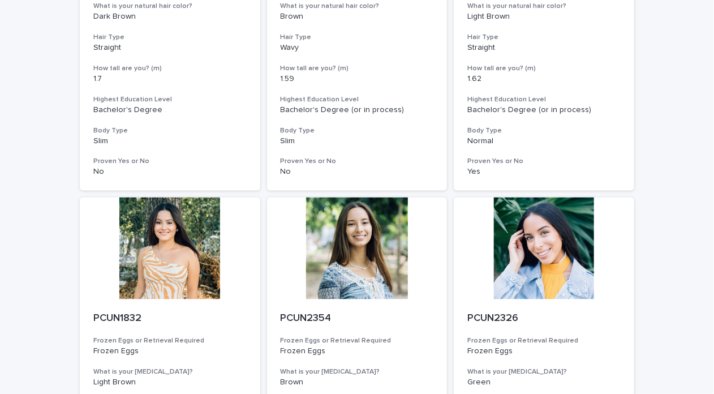
scroll to position [737, 0]
click at [644, 291] on div "Loading... Saving… Loading... Saving… Egg Donors Frozen Eggs or Retrieval Requi…" at bounding box center [357, 183] width 714 height 1769
click at [552, 273] on div at bounding box center [544, 248] width 180 height 102
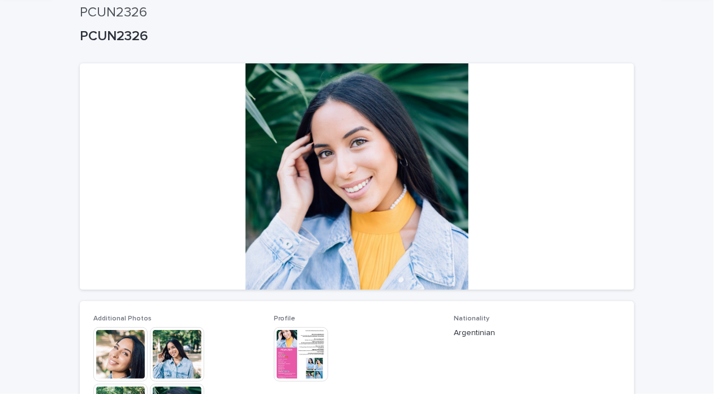
scroll to position [44, 0]
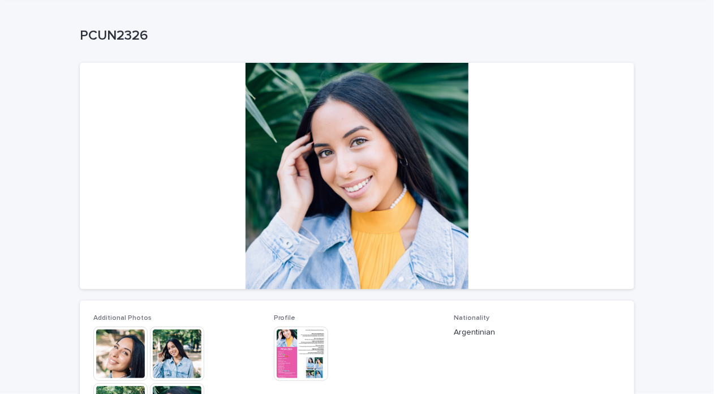
click at [299, 344] on img at bounding box center [301, 353] width 54 height 54
